Goal: Entertainment & Leisure: Consume media (video, audio)

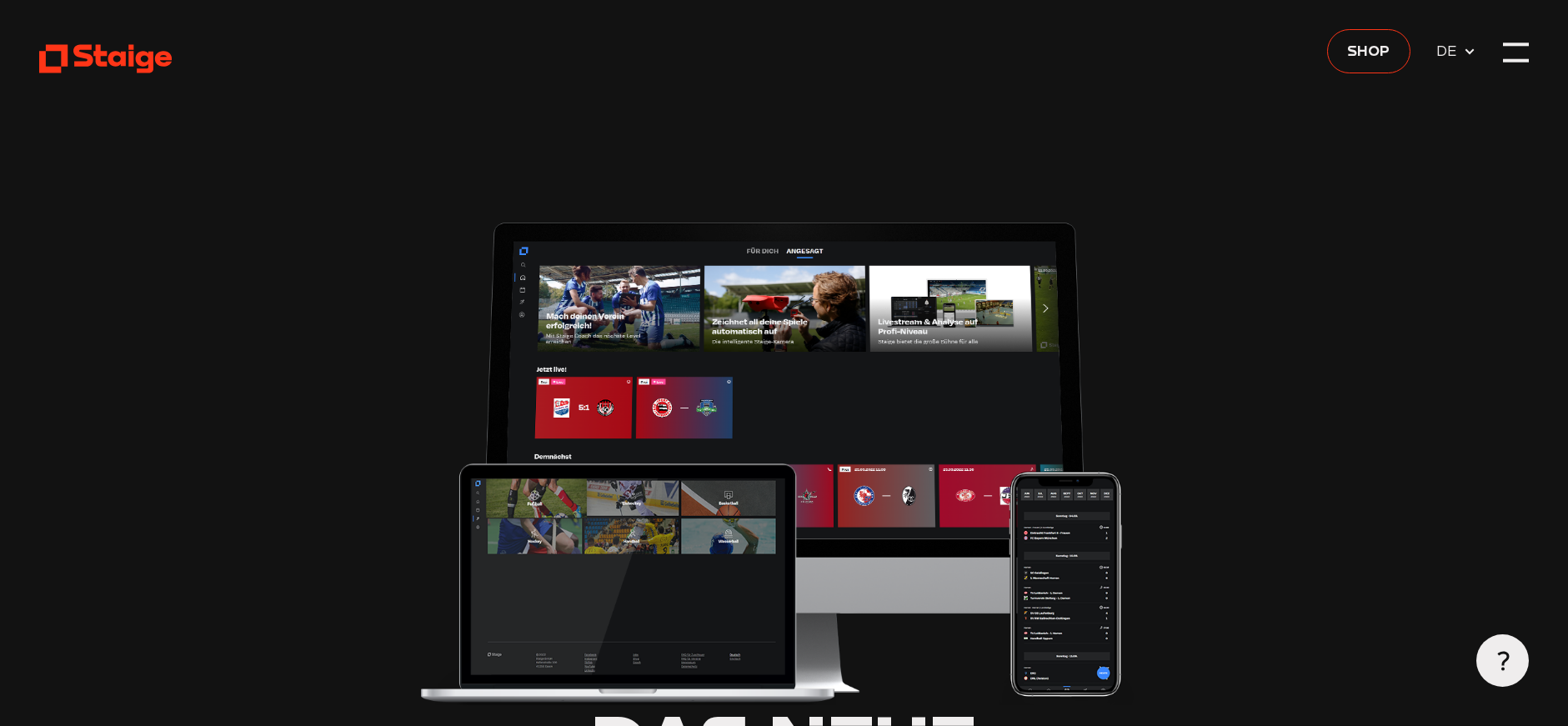
type input "0.8"
click at [1513, 48] on div at bounding box center [1515, 52] width 26 height 26
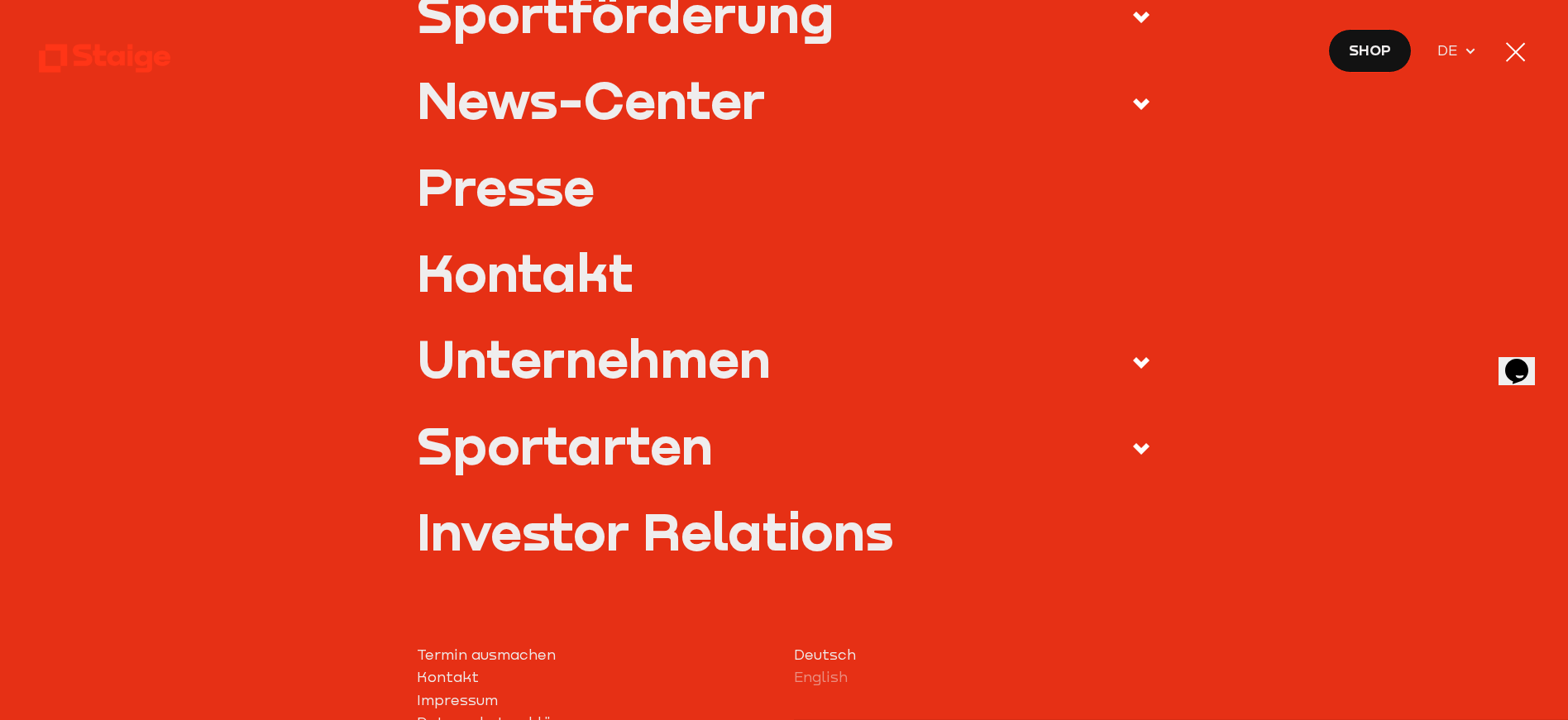
scroll to position [556, 0]
click at [1131, 443] on icon at bounding box center [1141, 447] width 20 height 20
click at [0, 0] on input "Sportarten" at bounding box center [0, 0] width 0 height 0
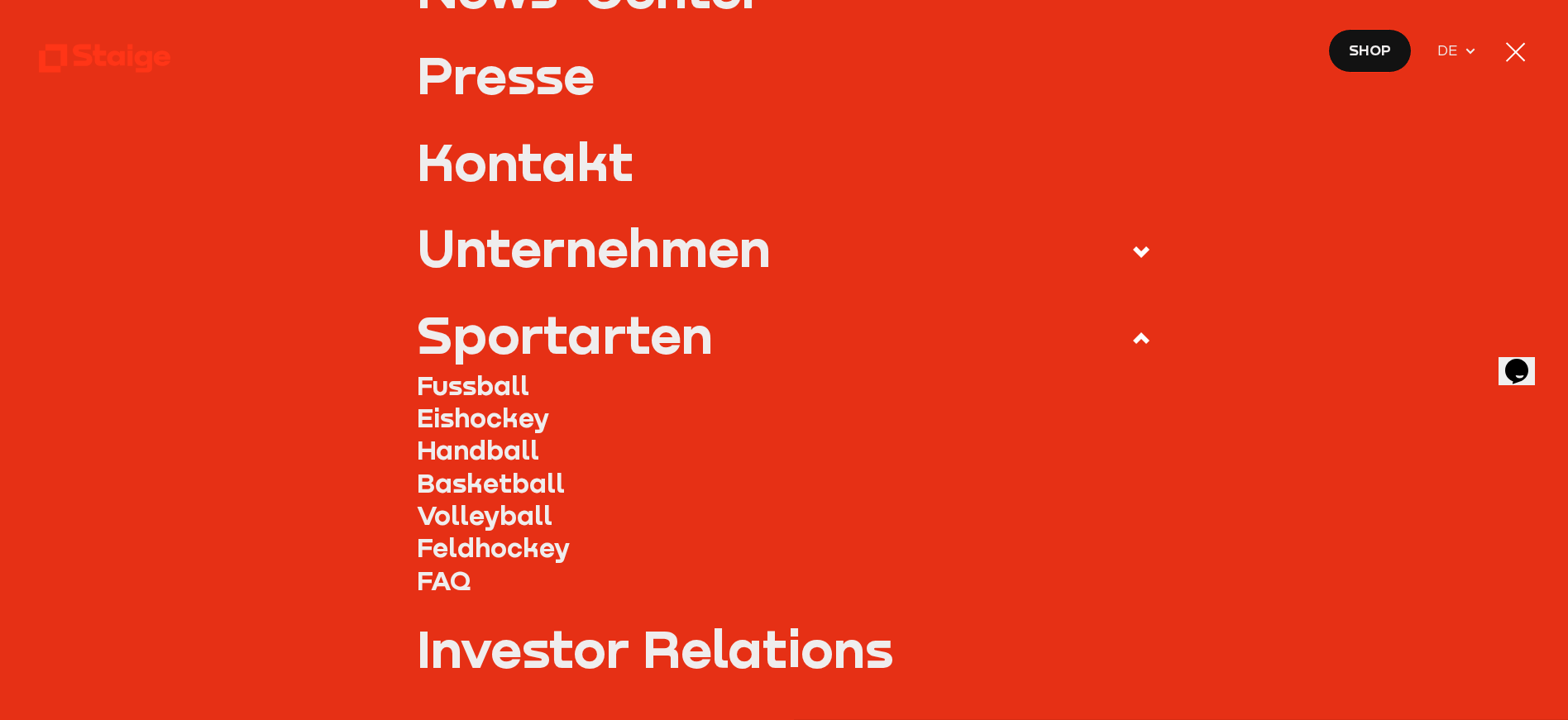
scroll to position [446, 0]
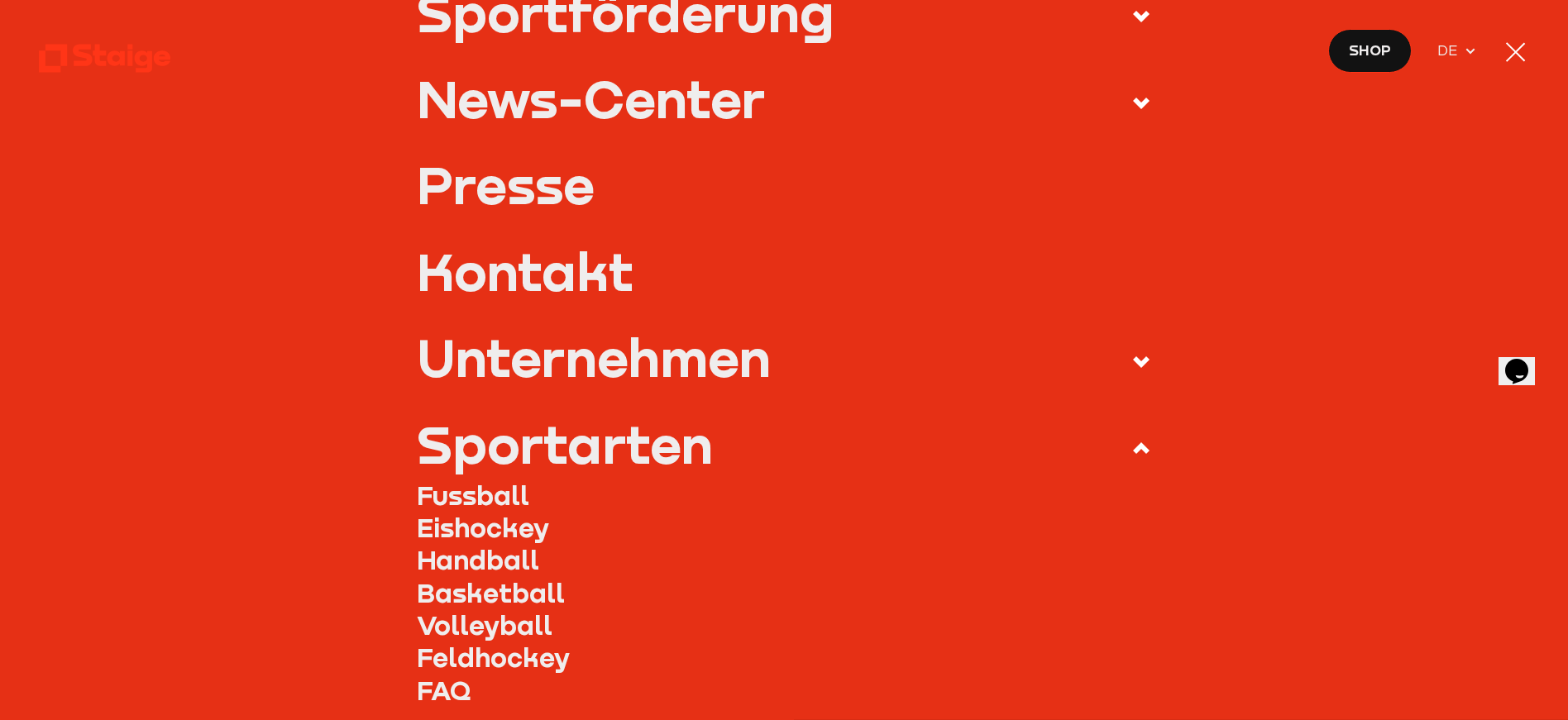
click at [525, 519] on link "Eishockey" at bounding box center [784, 527] width 735 height 32
click at [497, 525] on link "Eishockey" at bounding box center [784, 527] width 735 height 32
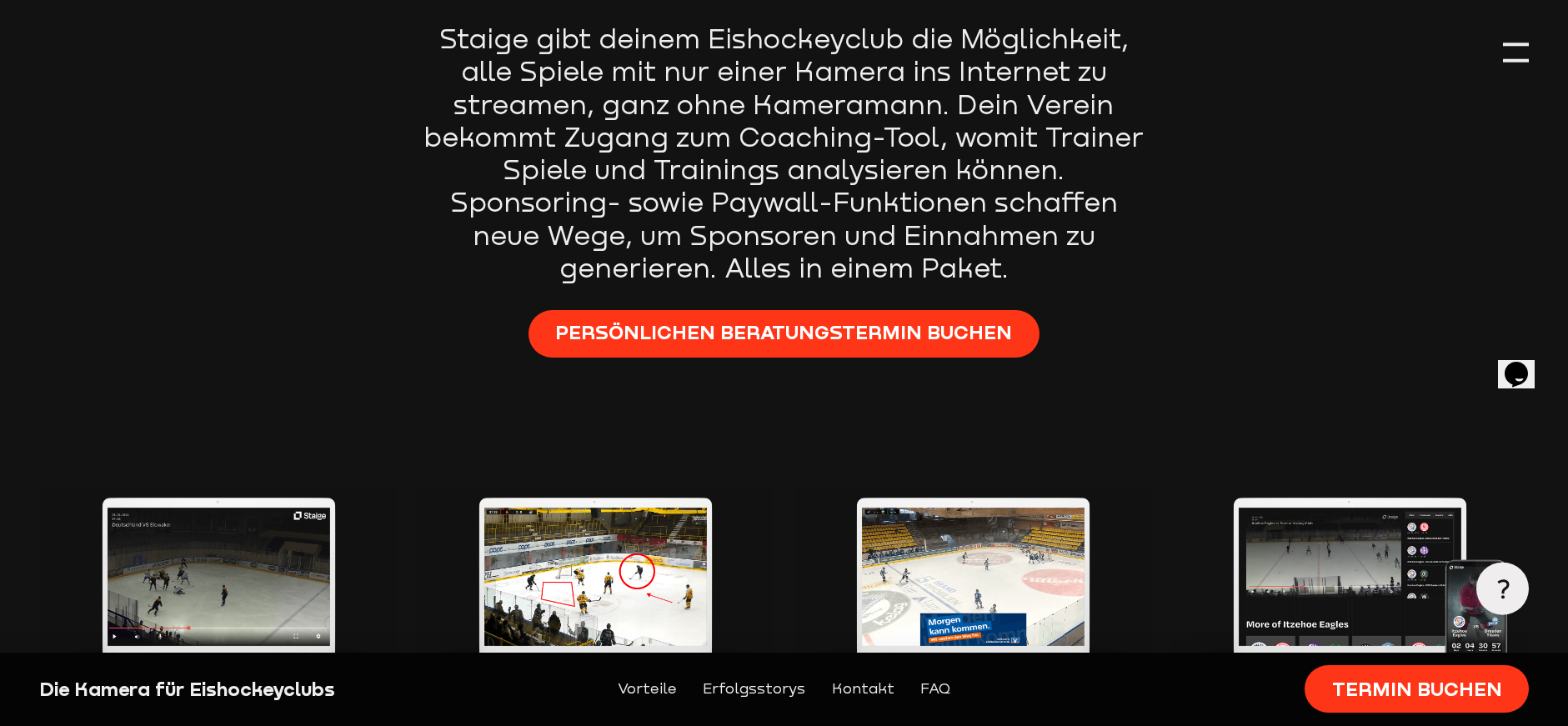
scroll to position [718, 0]
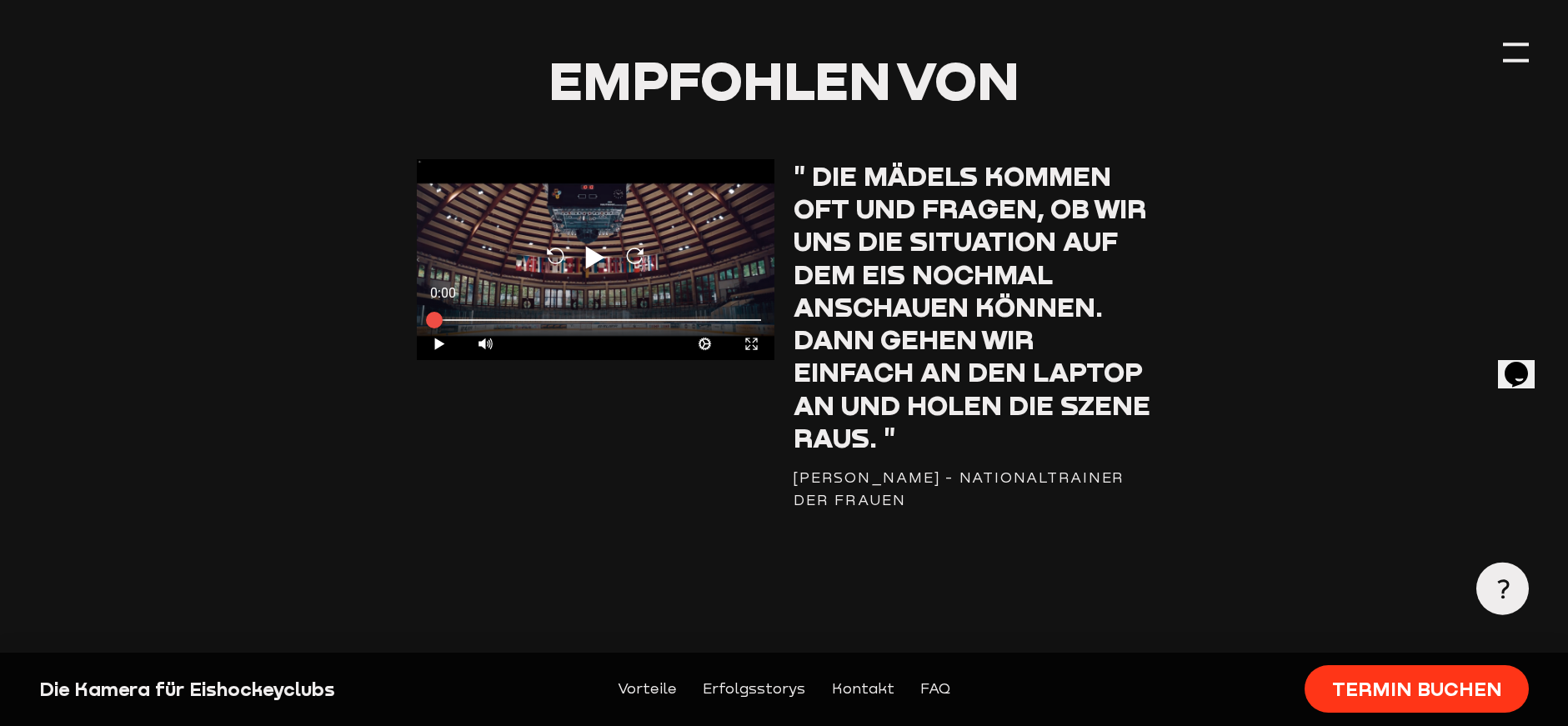
scroll to position [1736, 0]
